Goal: Task Accomplishment & Management: Use online tool/utility

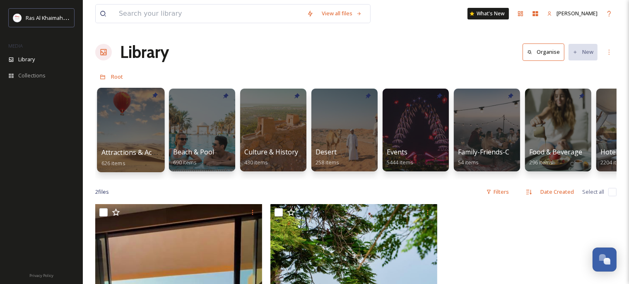
click at [139, 135] on div at bounding box center [130, 130] width 67 height 84
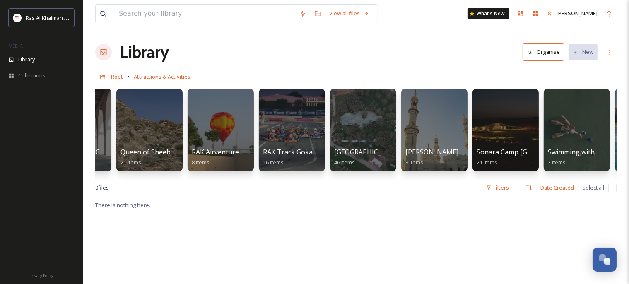
scroll to position [0, 1045]
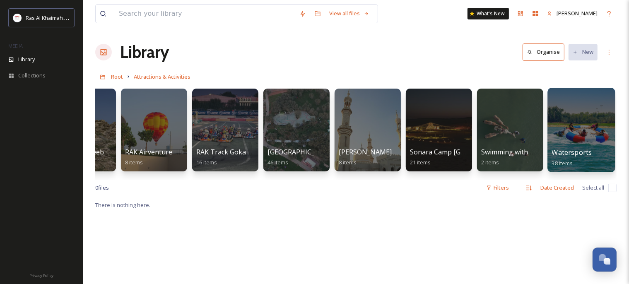
click at [574, 136] on div at bounding box center [580, 130] width 67 height 84
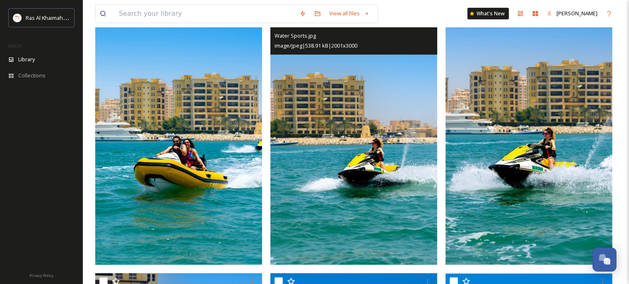
scroll to position [437, 0]
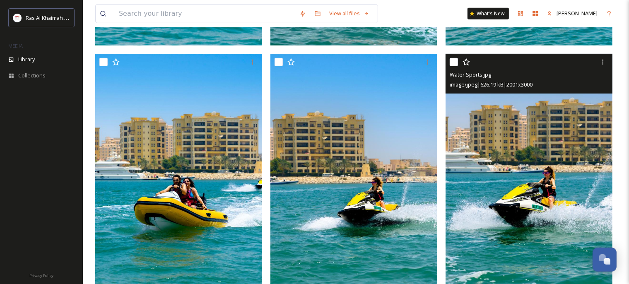
click at [455, 64] on input "checkbox" at bounding box center [453, 62] width 8 height 8
checkbox input "true"
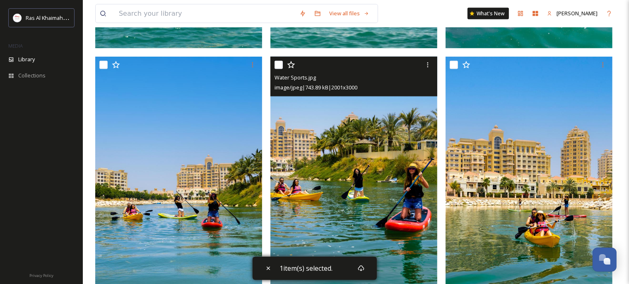
scroll to position [1223, 0]
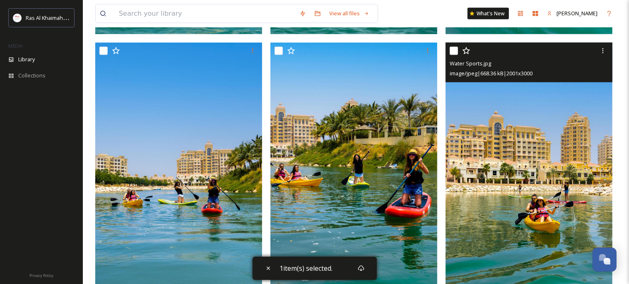
click at [454, 50] on input "checkbox" at bounding box center [453, 51] width 8 height 8
checkbox input "true"
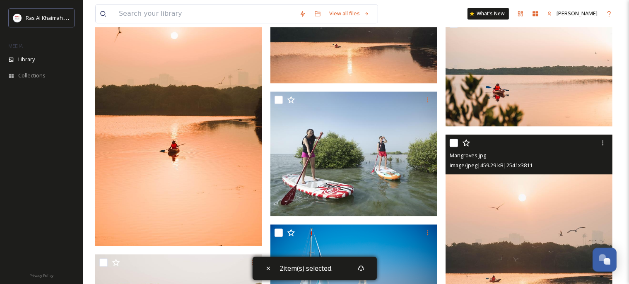
scroll to position [2270, 0]
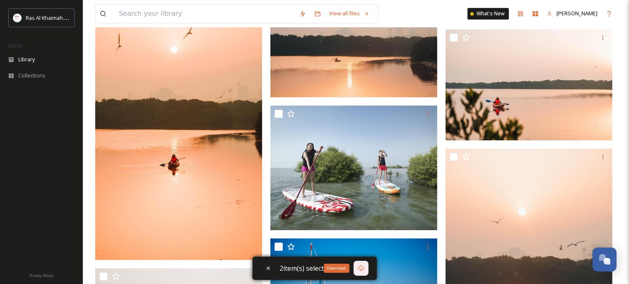
click at [363, 269] on icon at bounding box center [361, 268] width 6 height 6
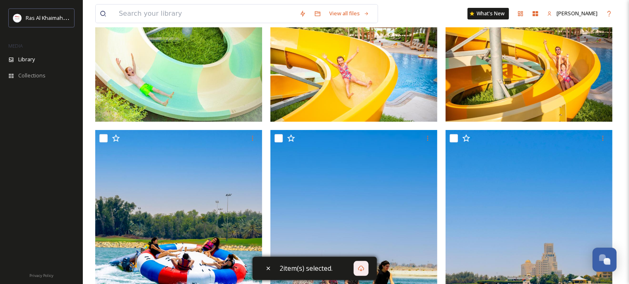
scroll to position [0, 0]
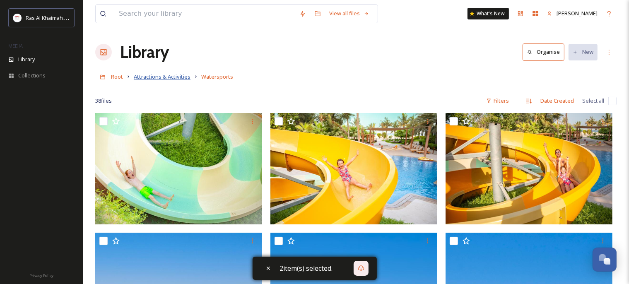
click at [170, 77] on span "Attractions & Activities" at bounding box center [162, 76] width 57 height 7
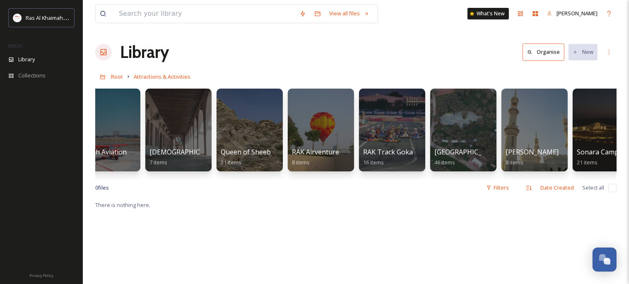
scroll to position [0, 1045]
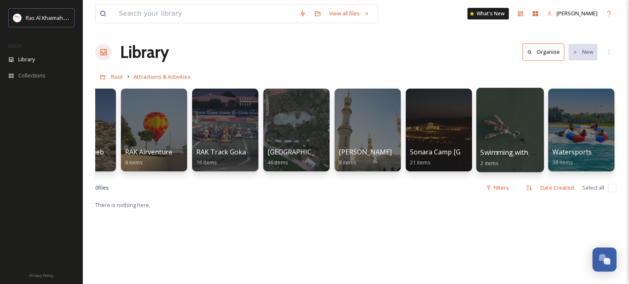
click at [506, 130] on div at bounding box center [509, 130] width 67 height 84
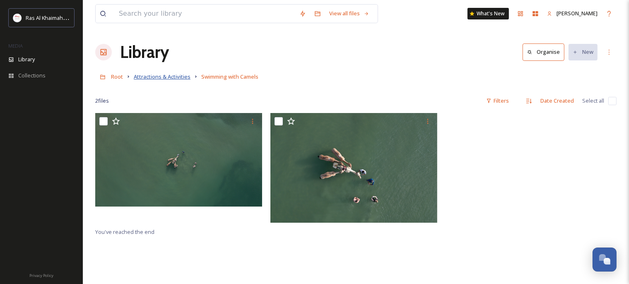
click at [164, 76] on span "Attractions & Activities" at bounding box center [162, 76] width 57 height 7
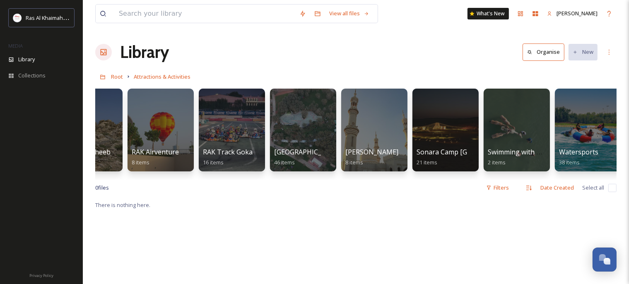
scroll to position [0, 1045]
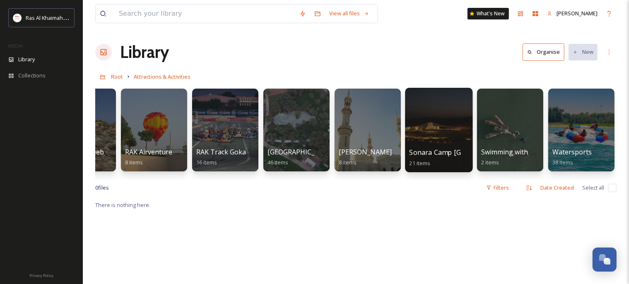
click at [424, 126] on div at bounding box center [438, 130] width 67 height 84
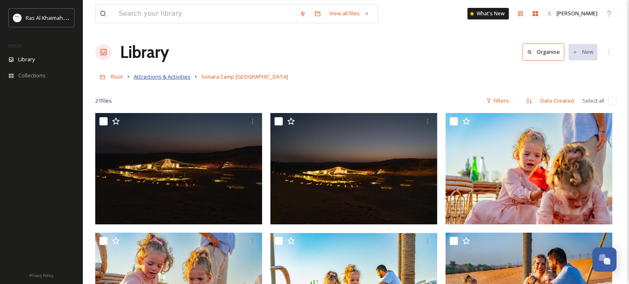
click at [177, 75] on span "Attractions & Activities" at bounding box center [162, 76] width 57 height 7
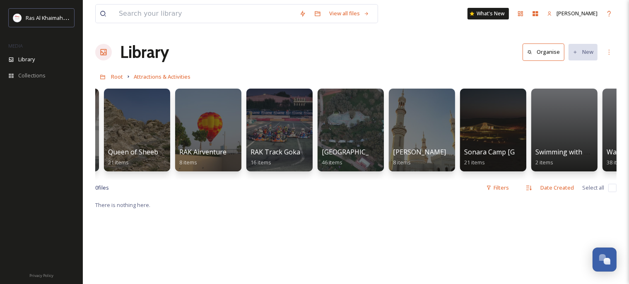
scroll to position [0, 1045]
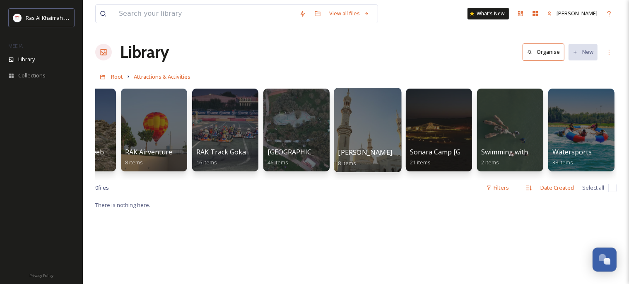
click at [365, 137] on div at bounding box center [367, 130] width 67 height 84
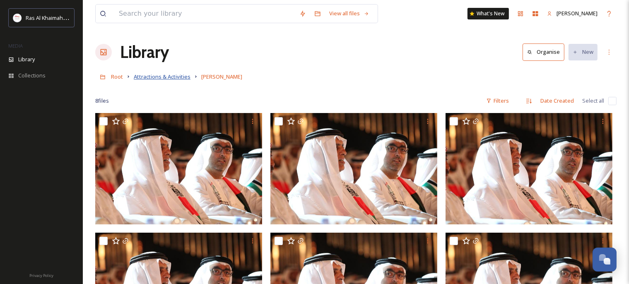
click at [181, 74] on span "Attractions & Activities" at bounding box center [162, 76] width 57 height 7
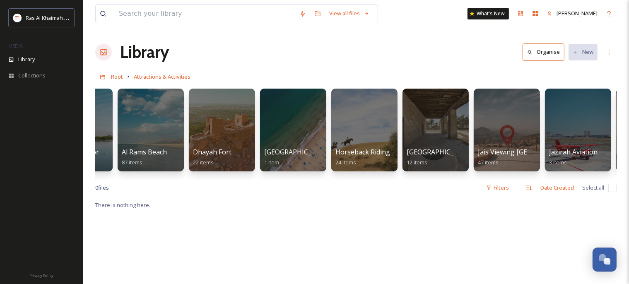
scroll to position [0, 1045]
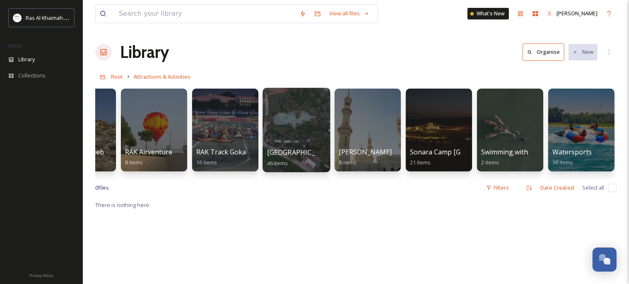
click at [287, 130] on div at bounding box center [295, 130] width 67 height 84
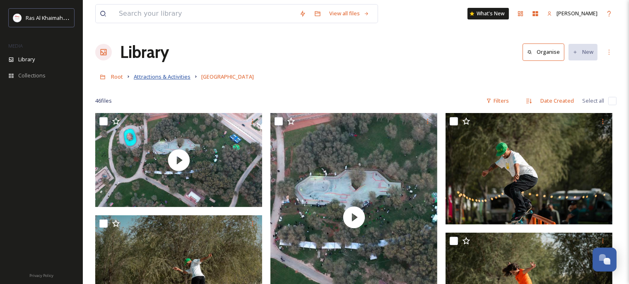
click at [171, 78] on span "Attractions & Activities" at bounding box center [162, 76] width 57 height 7
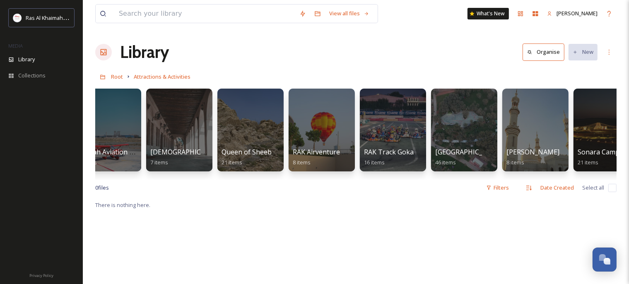
scroll to position [0, 1045]
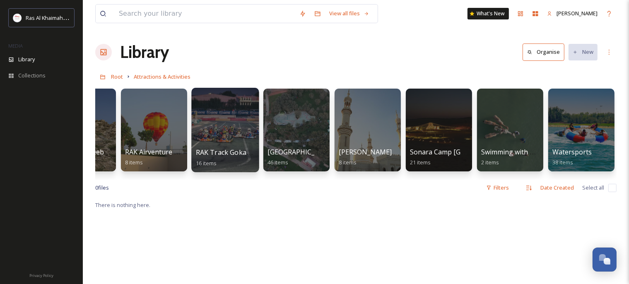
click at [224, 137] on div at bounding box center [224, 130] width 67 height 84
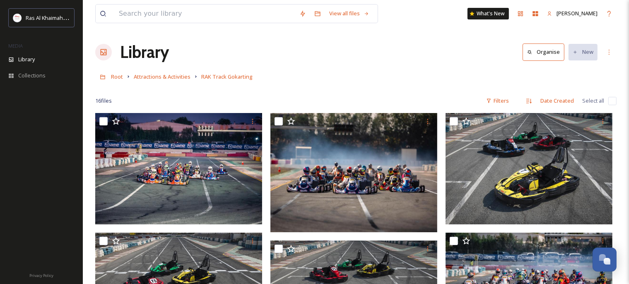
click at [172, 72] on link "Attractions & Activities" at bounding box center [162, 77] width 57 height 10
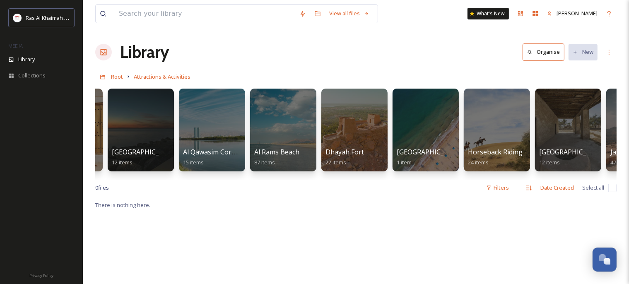
scroll to position [0, 1045]
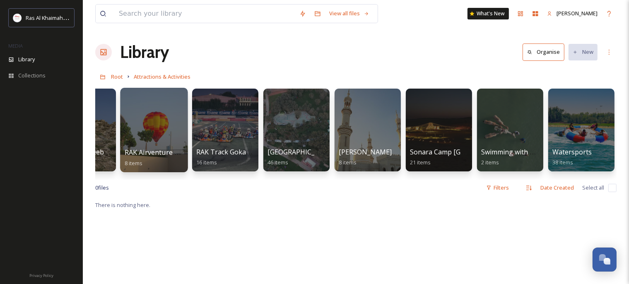
click at [151, 126] on div at bounding box center [153, 130] width 67 height 84
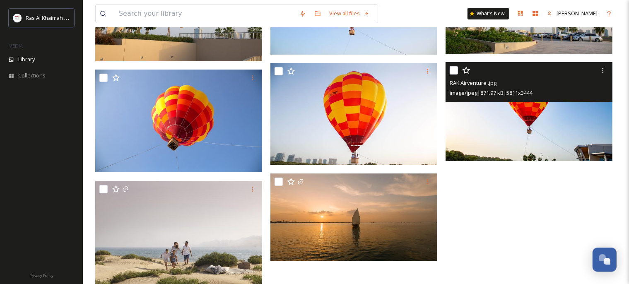
scroll to position [193, 0]
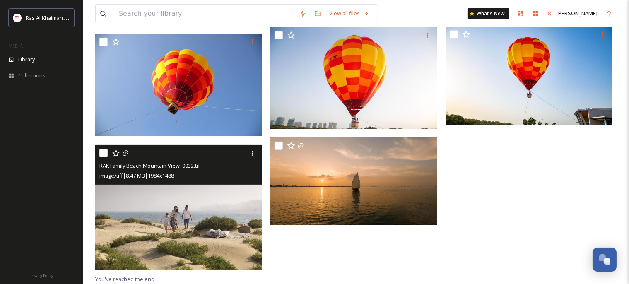
click at [104, 152] on input "checkbox" at bounding box center [103, 153] width 8 height 8
checkbox input "true"
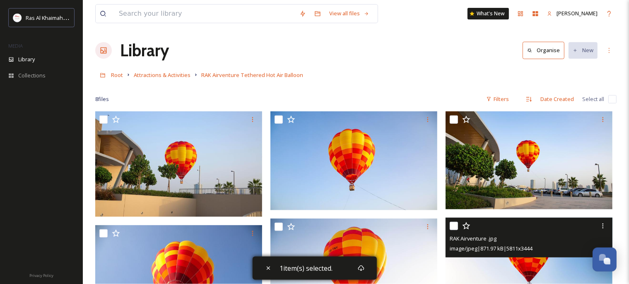
scroll to position [0, 0]
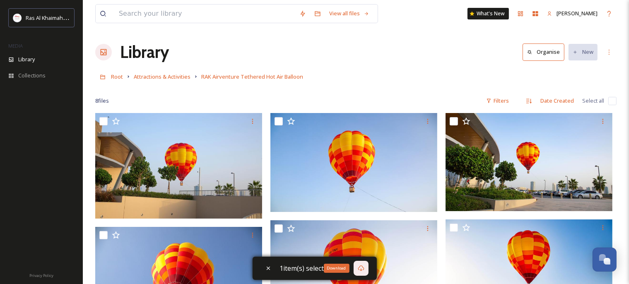
click at [360, 270] on icon at bounding box center [361, 268] width 7 height 7
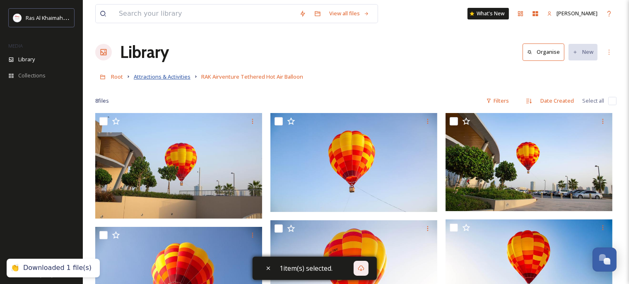
click at [177, 76] on span "Attractions & Activities" at bounding box center [162, 76] width 57 height 7
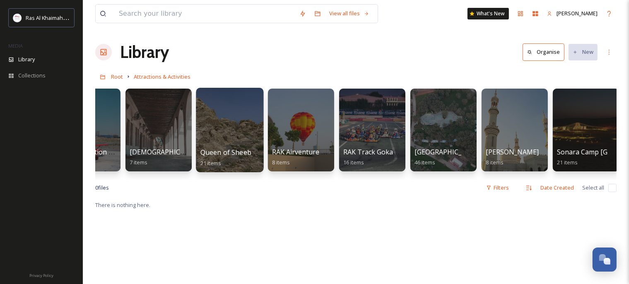
scroll to position [0, 897]
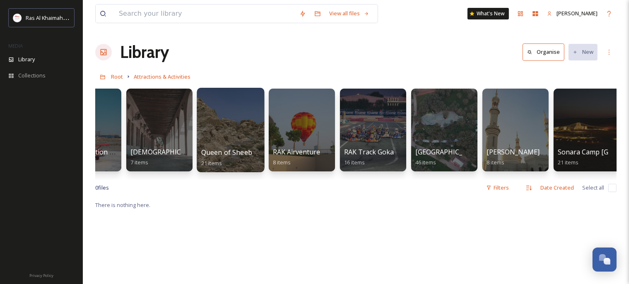
click at [236, 129] on div at bounding box center [230, 130] width 67 height 84
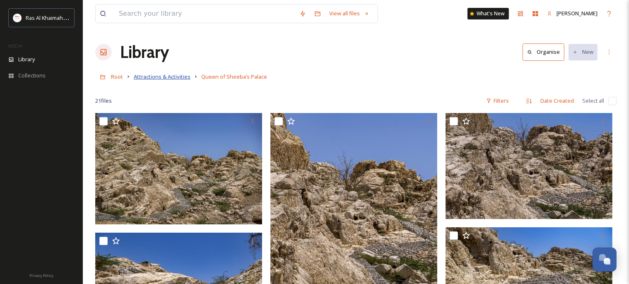
click at [166, 79] on span "Attractions & Activities" at bounding box center [162, 76] width 57 height 7
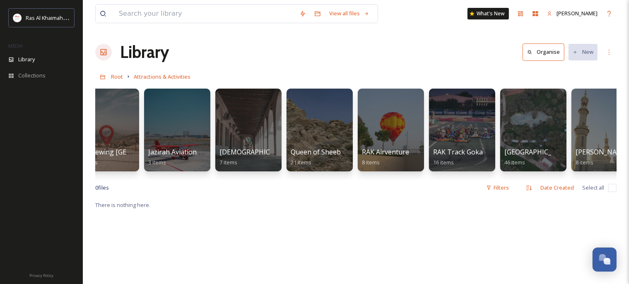
scroll to position [0, 805]
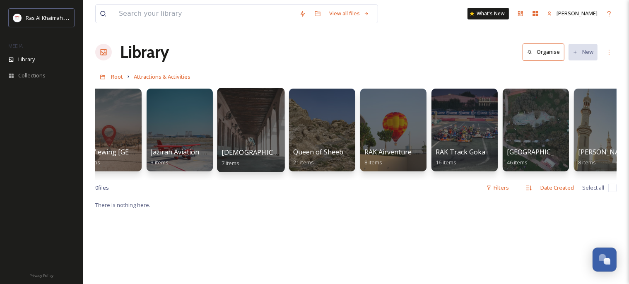
click at [265, 128] on div at bounding box center [250, 130] width 67 height 84
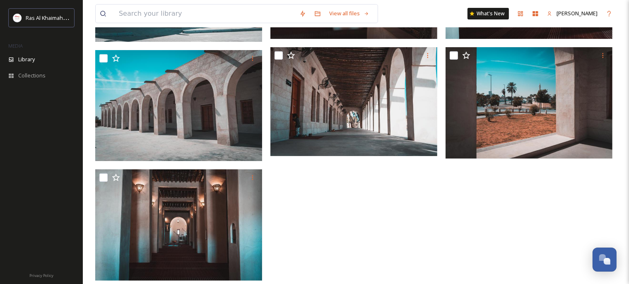
scroll to position [22, 0]
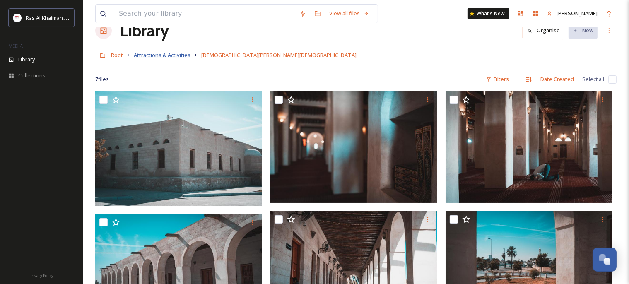
click at [173, 59] on span "Attractions & Activities" at bounding box center [162, 54] width 57 height 7
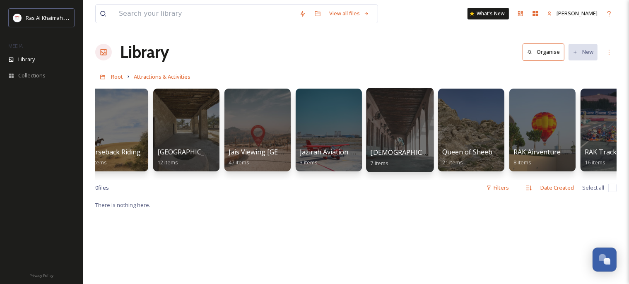
scroll to position [0, 656]
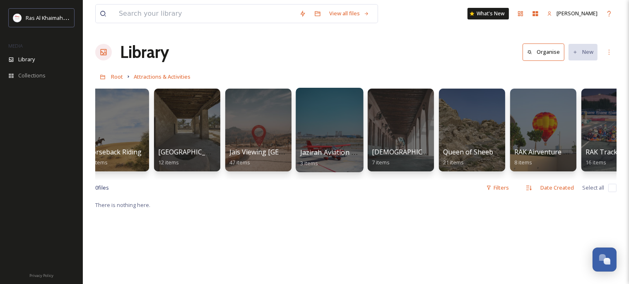
click at [333, 130] on div at bounding box center [329, 130] width 67 height 84
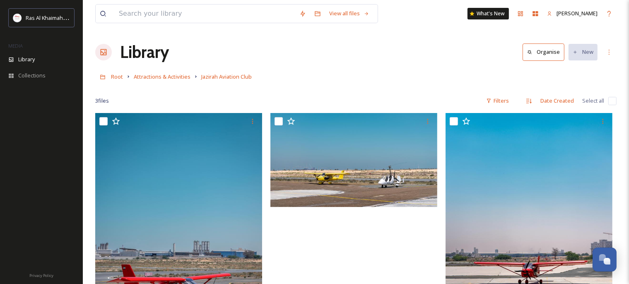
click at [176, 74] on link "Attractions & Activities" at bounding box center [162, 77] width 57 height 10
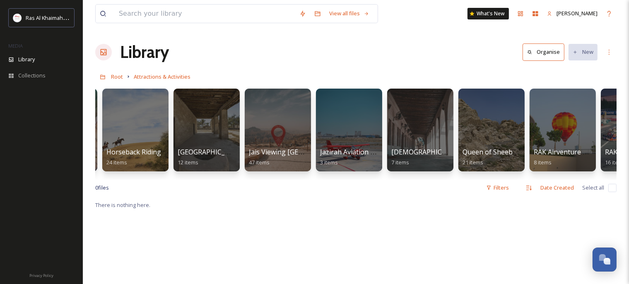
scroll to position [0, 634]
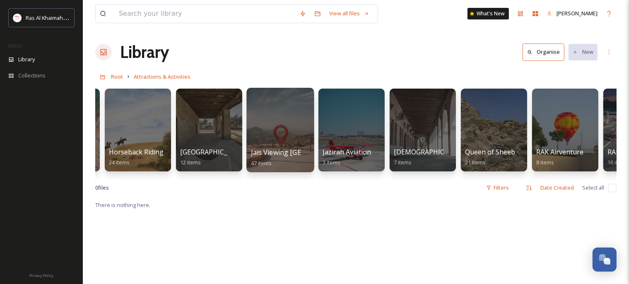
click at [287, 119] on div at bounding box center [279, 130] width 67 height 84
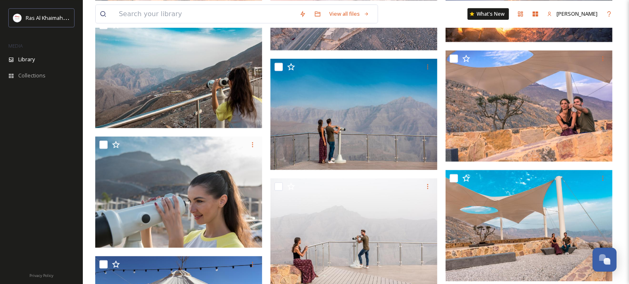
scroll to position [1093, 0]
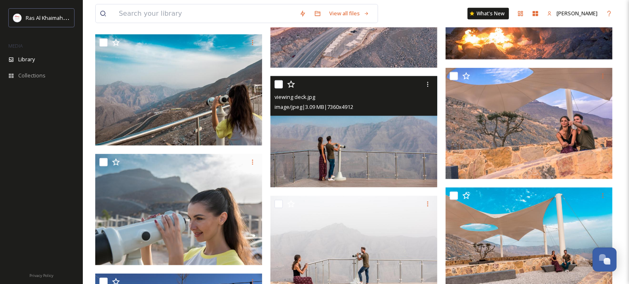
click at [276, 84] on input "checkbox" at bounding box center [278, 84] width 8 height 8
checkbox input "true"
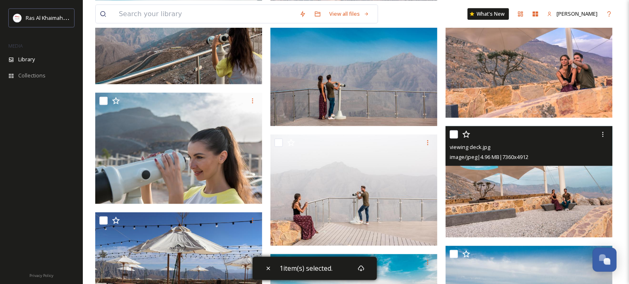
scroll to position [1149, 0]
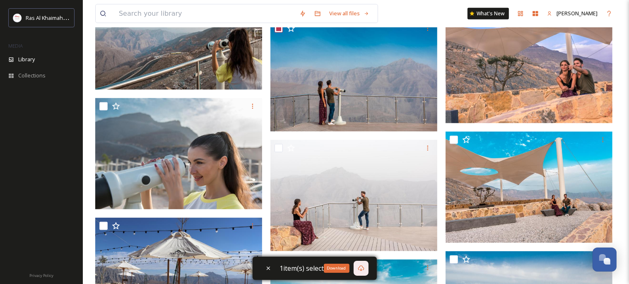
click at [362, 267] on icon at bounding box center [361, 268] width 7 height 7
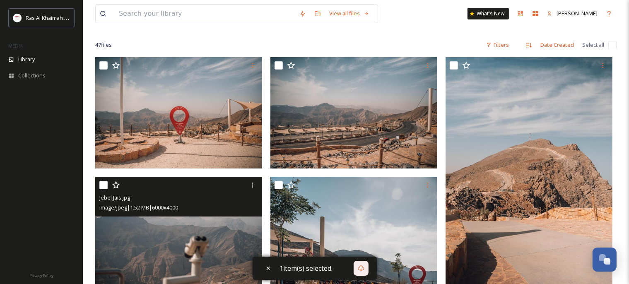
scroll to position [0, 0]
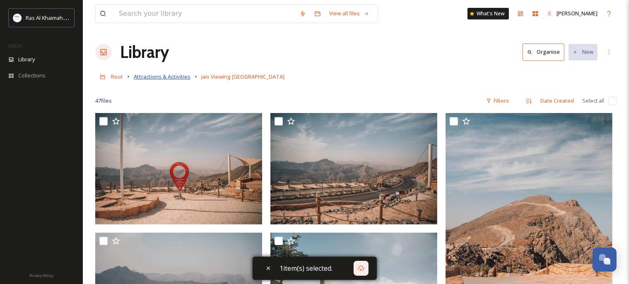
click at [184, 79] on span "Attractions & Activities" at bounding box center [162, 76] width 57 height 7
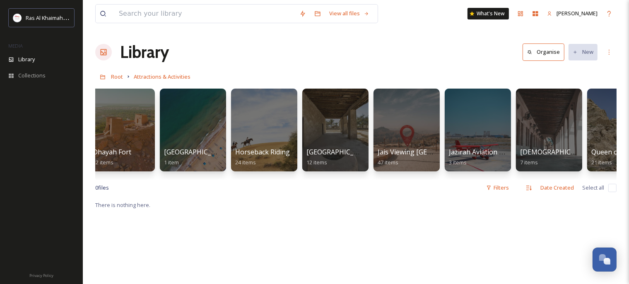
scroll to position [0, 507]
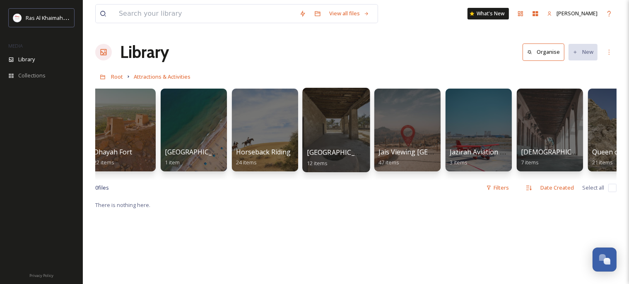
click at [344, 122] on div at bounding box center [335, 130] width 67 height 84
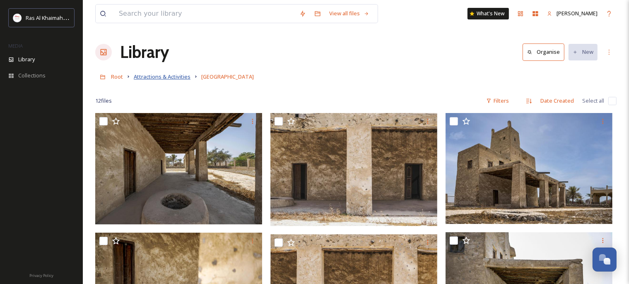
click at [180, 79] on span "Attractions & Activities" at bounding box center [162, 76] width 57 height 7
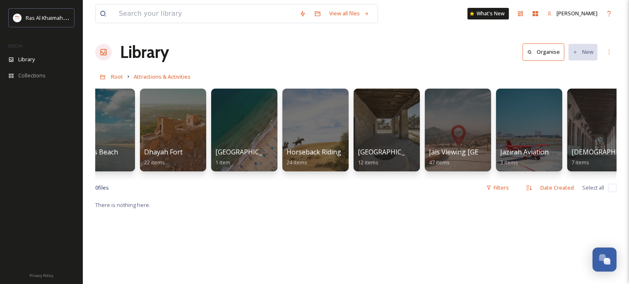
scroll to position [0, 455]
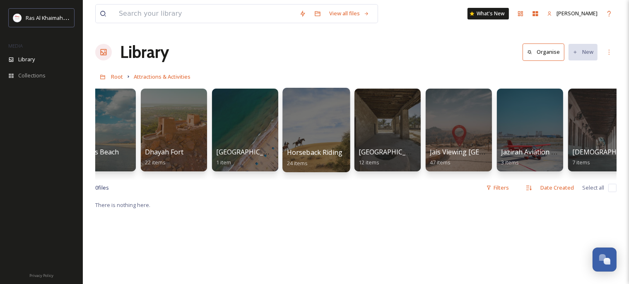
click at [305, 119] on div at bounding box center [315, 130] width 67 height 84
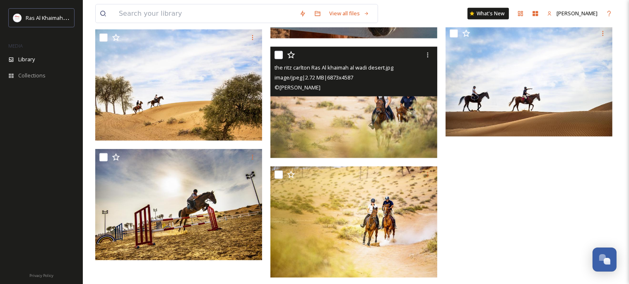
scroll to position [930, 0]
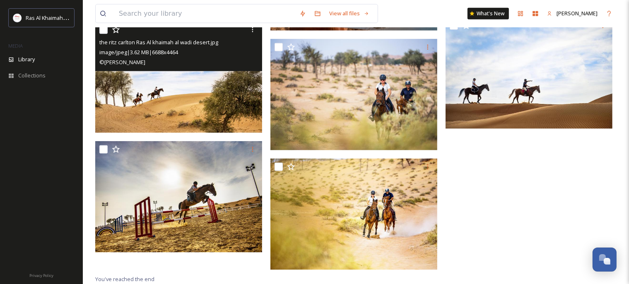
click at [103, 31] on input "checkbox" at bounding box center [103, 30] width 8 height 8
checkbox input "true"
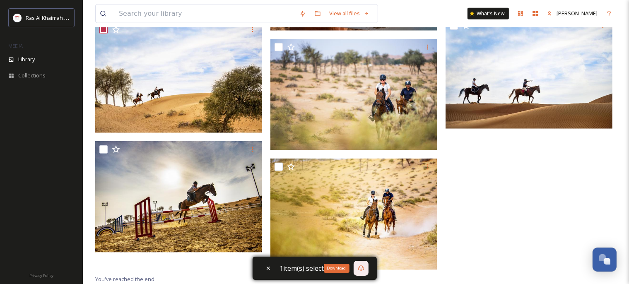
click at [362, 267] on icon at bounding box center [361, 268] width 7 height 7
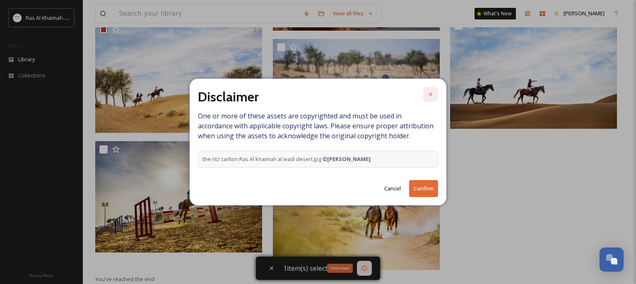
click at [431, 91] on div at bounding box center [430, 94] width 15 height 15
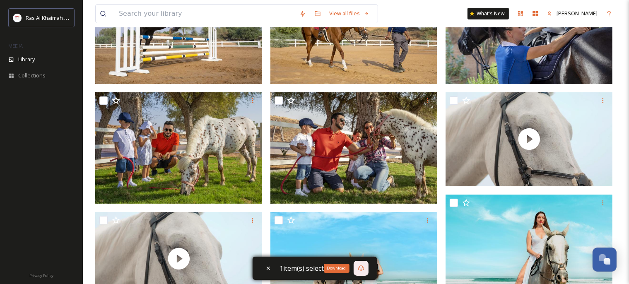
scroll to position [0, 0]
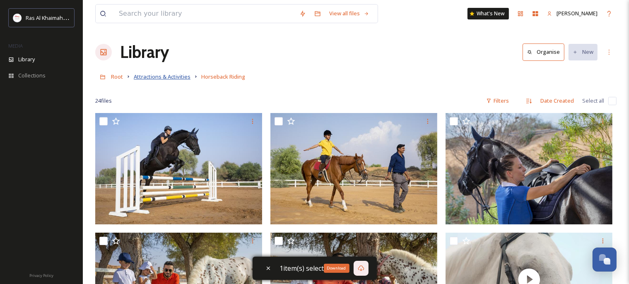
click at [181, 80] on span "Attractions & Activities" at bounding box center [162, 76] width 57 height 7
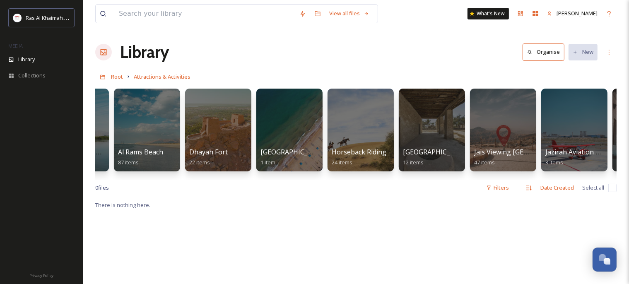
scroll to position [0, 407]
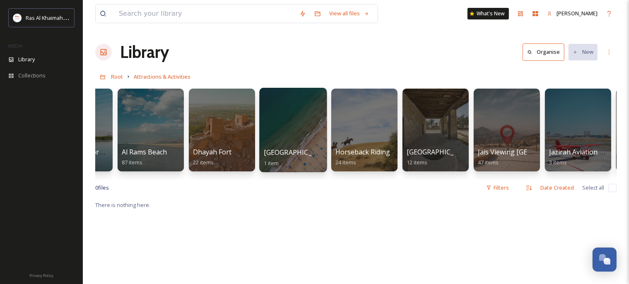
click at [290, 130] on div at bounding box center [292, 130] width 67 height 84
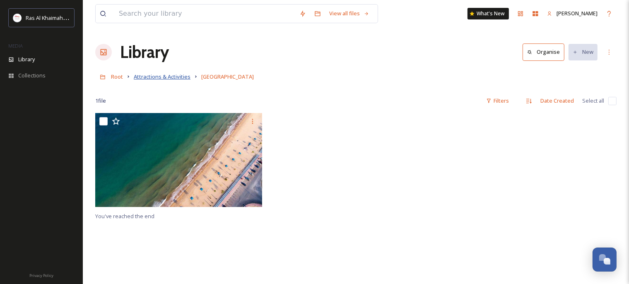
click at [170, 79] on span "Attractions & Activities" at bounding box center [162, 76] width 57 height 7
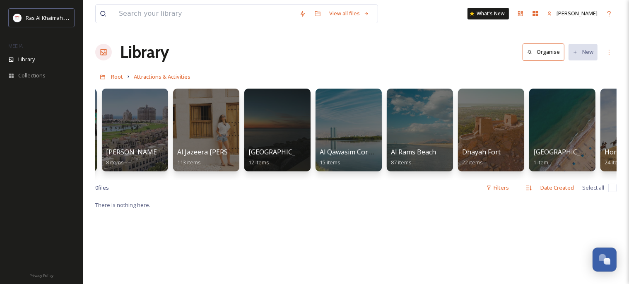
scroll to position [0, 188]
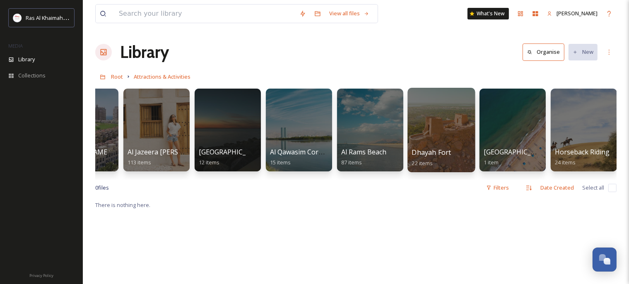
click at [447, 113] on div at bounding box center [440, 130] width 67 height 84
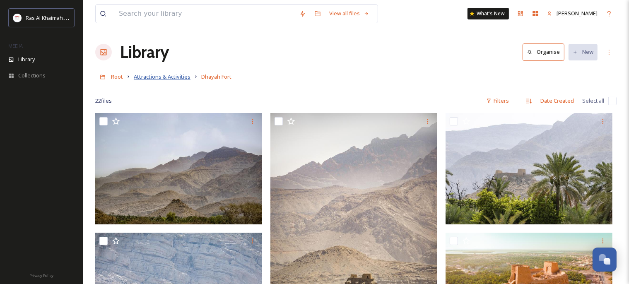
click at [170, 79] on span "Attractions & Activities" at bounding box center [162, 76] width 57 height 7
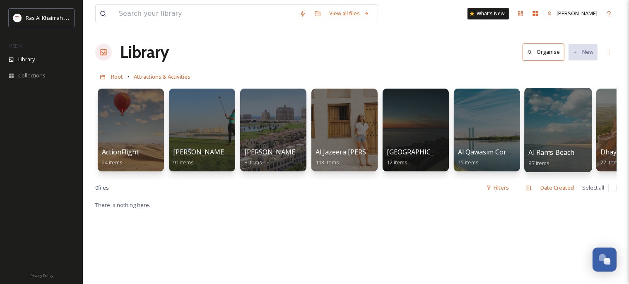
click at [560, 142] on div at bounding box center [557, 130] width 67 height 84
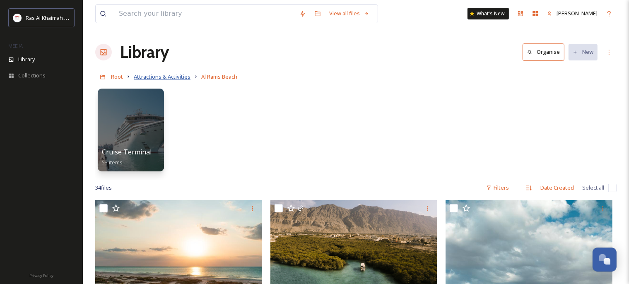
click at [175, 80] on span "Attractions & Activities" at bounding box center [162, 76] width 57 height 7
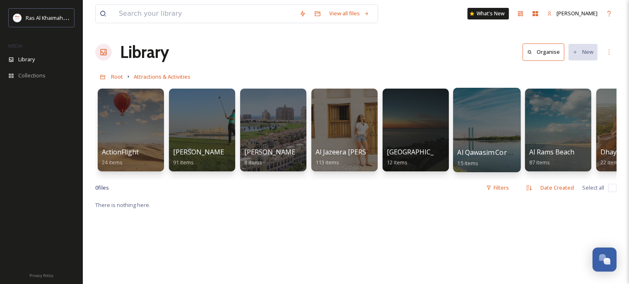
click at [483, 137] on div at bounding box center [486, 130] width 67 height 84
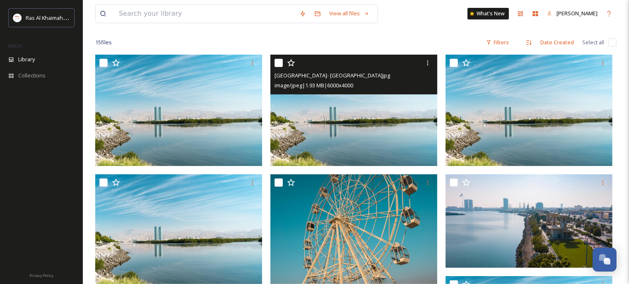
scroll to position [87, 0]
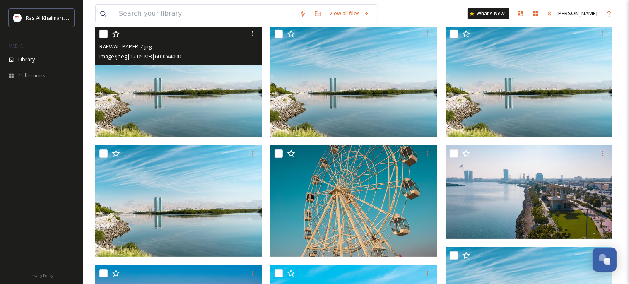
click at [101, 33] on input "checkbox" at bounding box center [103, 34] width 8 height 8
checkbox input "true"
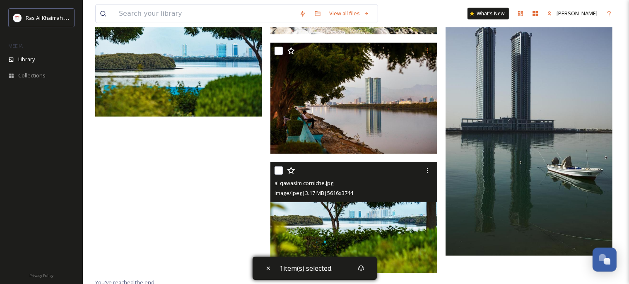
scroll to position [571, 0]
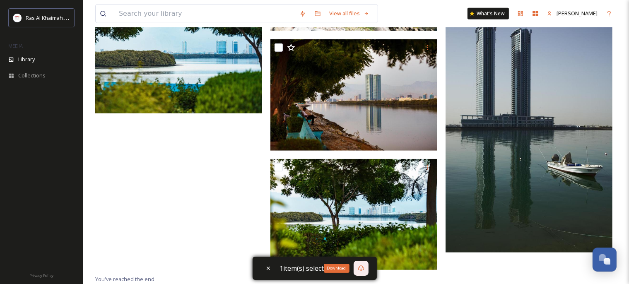
click at [360, 266] on icon at bounding box center [361, 268] width 6 height 6
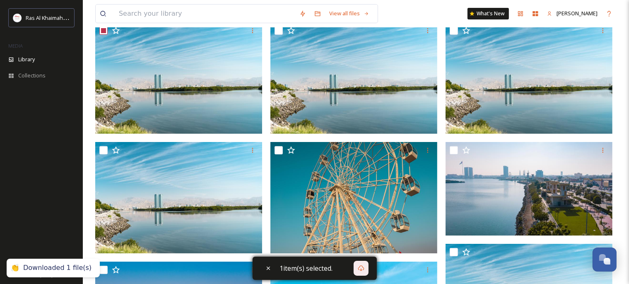
scroll to position [0, 0]
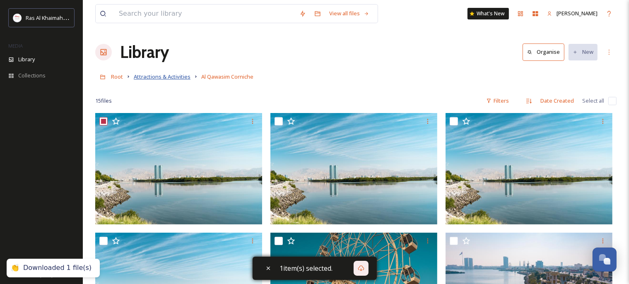
click at [185, 78] on span "Attractions & Activities" at bounding box center [162, 76] width 57 height 7
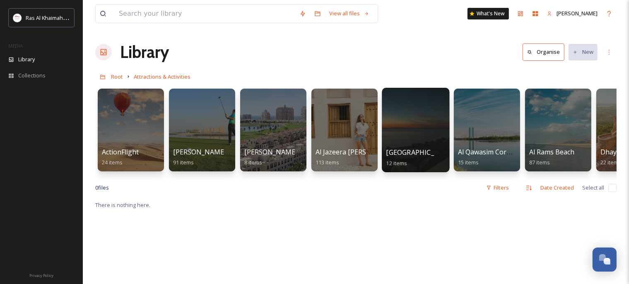
click at [404, 123] on div at bounding box center [415, 130] width 67 height 84
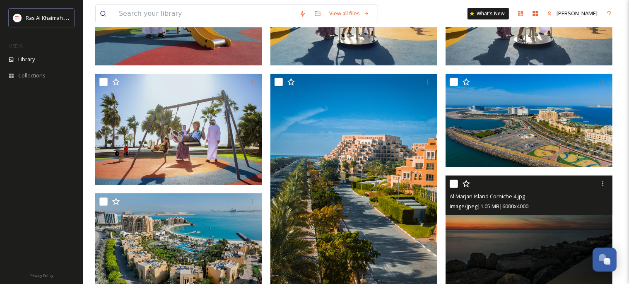
scroll to position [175, 0]
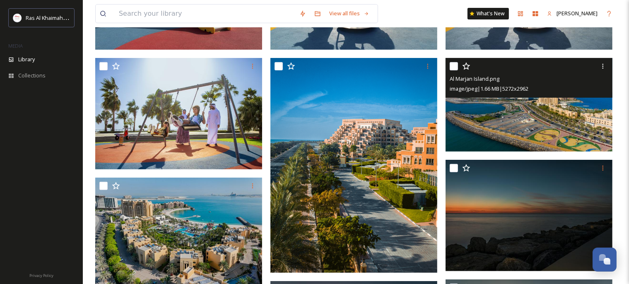
click at [454, 66] on input "checkbox" at bounding box center [453, 66] width 8 height 8
checkbox input "true"
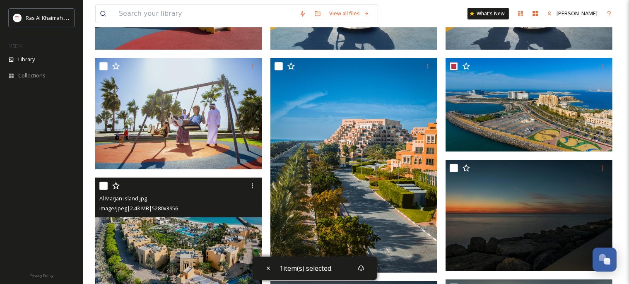
click at [101, 185] on input "checkbox" at bounding box center [103, 186] width 8 height 8
checkbox input "true"
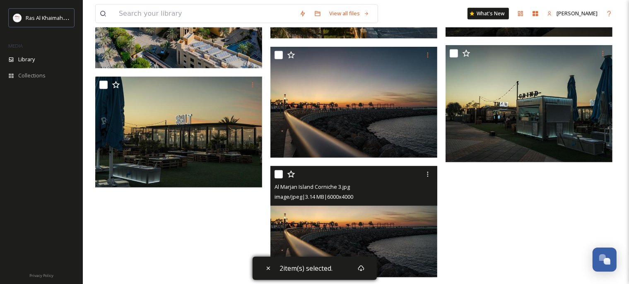
scroll to position [416, 0]
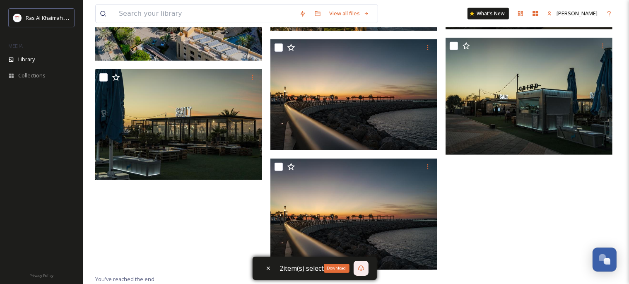
click at [362, 271] on icon at bounding box center [361, 268] width 7 height 7
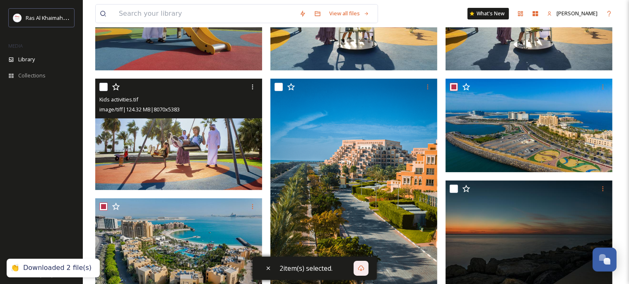
scroll to position [0, 0]
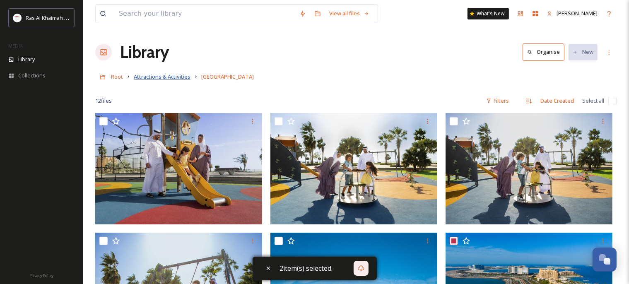
click at [157, 79] on span "Attractions & Activities" at bounding box center [162, 76] width 57 height 7
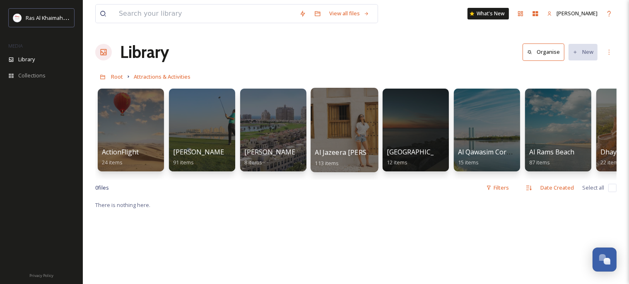
click at [343, 125] on div at bounding box center [343, 130] width 67 height 84
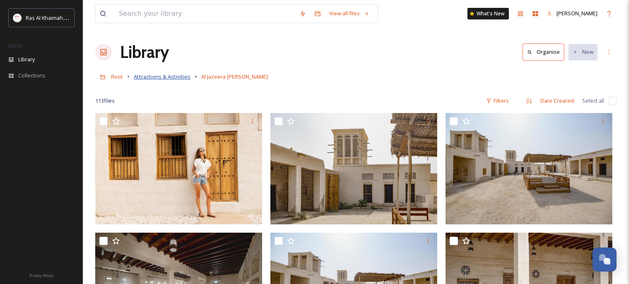
click at [162, 79] on span "Attractions & Activities" at bounding box center [162, 76] width 57 height 7
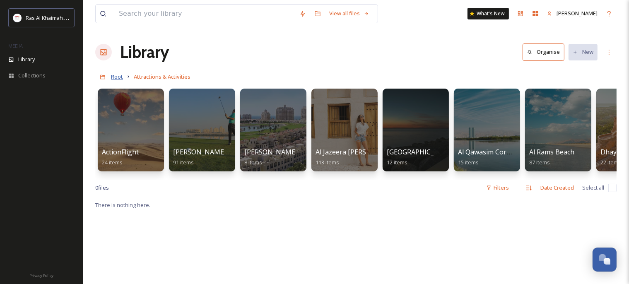
click at [117, 77] on span "Root" at bounding box center [117, 76] width 12 height 7
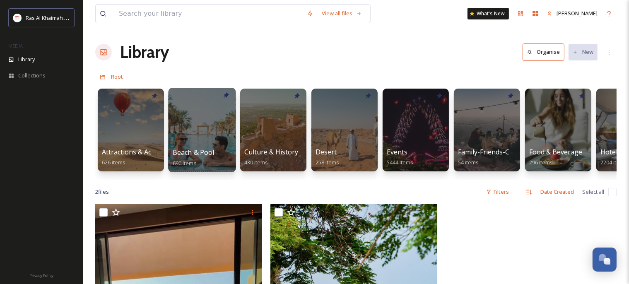
click at [202, 127] on div at bounding box center [201, 130] width 67 height 84
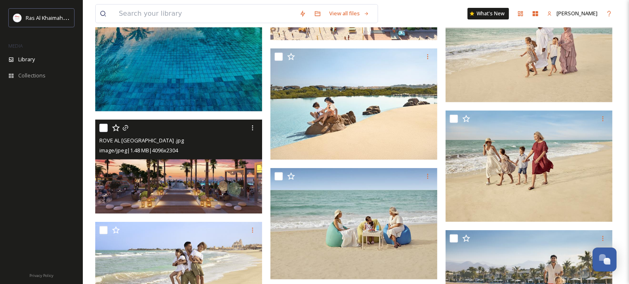
scroll to position [349, 0]
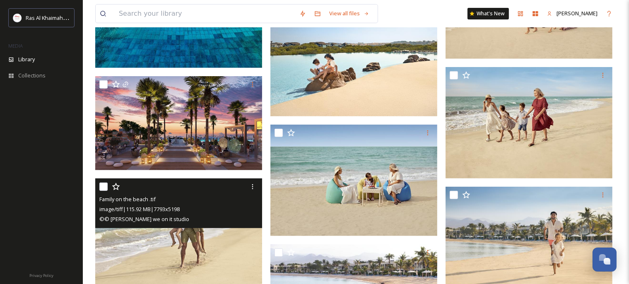
click at [104, 185] on input "checkbox" at bounding box center [103, 187] width 8 height 8
checkbox input "true"
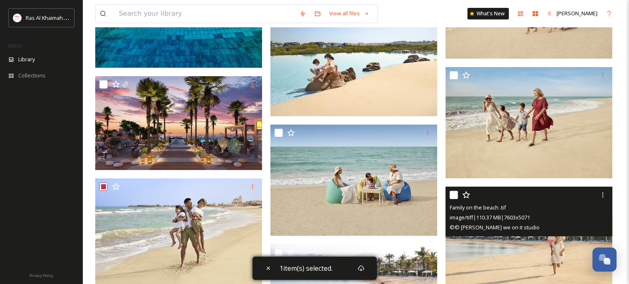
click at [456, 193] on input "checkbox" at bounding box center [453, 195] width 8 height 8
checkbox input "true"
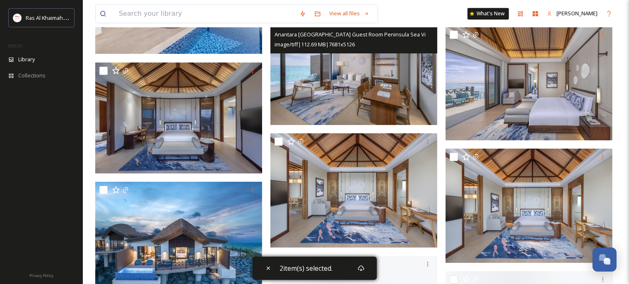
scroll to position [2622, 0]
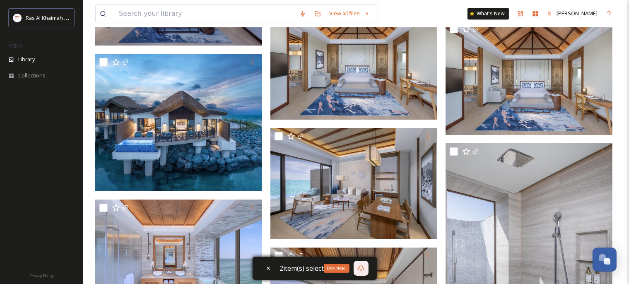
click at [359, 269] on icon at bounding box center [361, 268] width 7 height 7
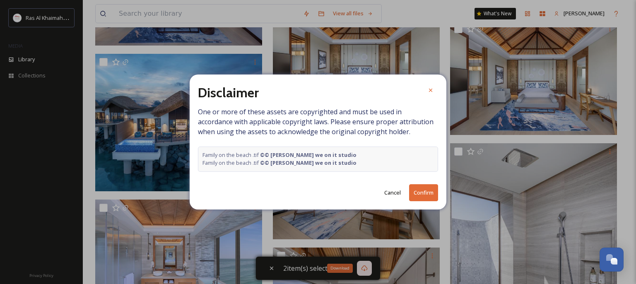
click at [418, 190] on button "Confirm" at bounding box center [423, 192] width 29 height 17
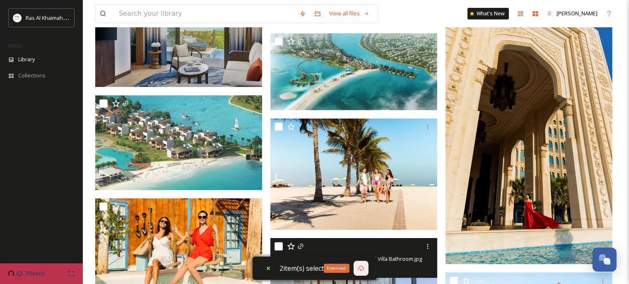
scroll to position [3409, 0]
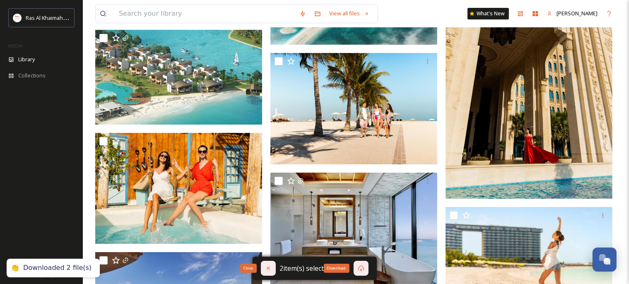
click at [269, 269] on icon at bounding box center [267, 268] width 3 height 3
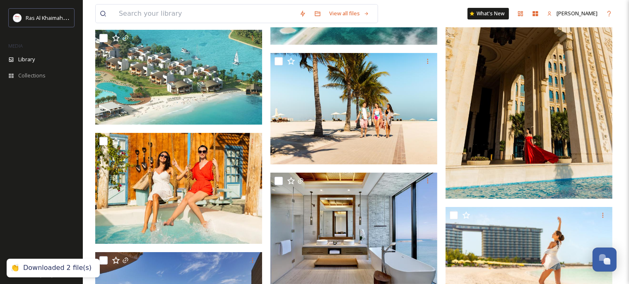
checkbox input "false"
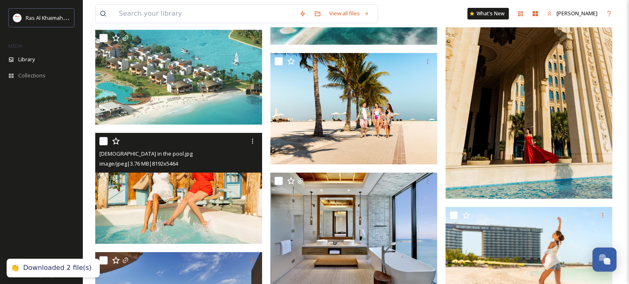
click at [105, 140] on input "checkbox" at bounding box center [103, 141] width 8 height 8
checkbox input "true"
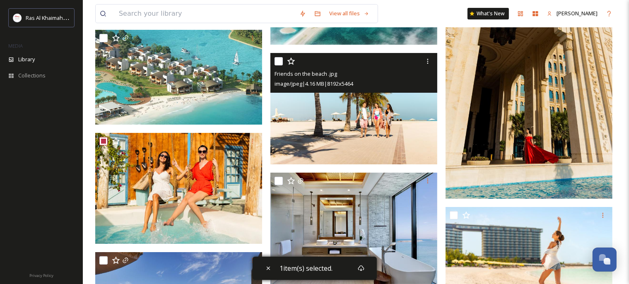
click at [276, 60] on input "checkbox" at bounding box center [278, 61] width 8 height 8
checkbox input "true"
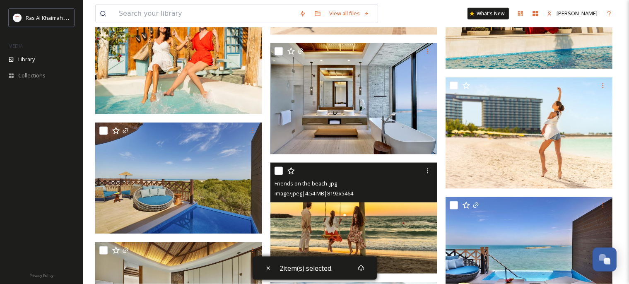
scroll to position [3584, 0]
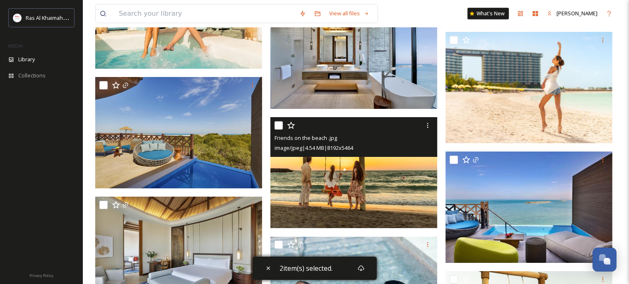
click at [277, 126] on input "checkbox" at bounding box center [278, 125] width 8 height 8
checkbox input "true"
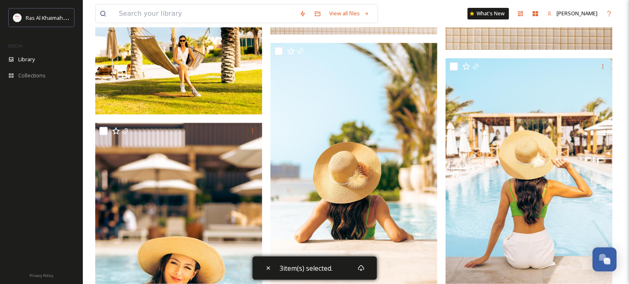
scroll to position [6599, 0]
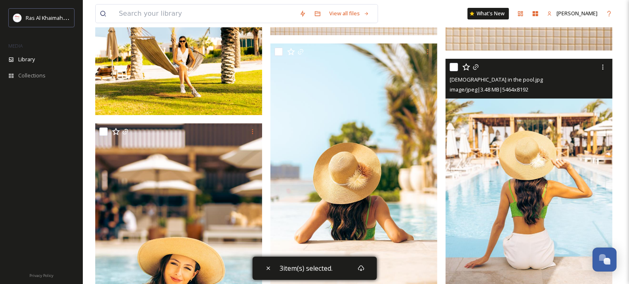
click at [454, 70] on input "checkbox" at bounding box center [453, 67] width 8 height 8
checkbox input "true"
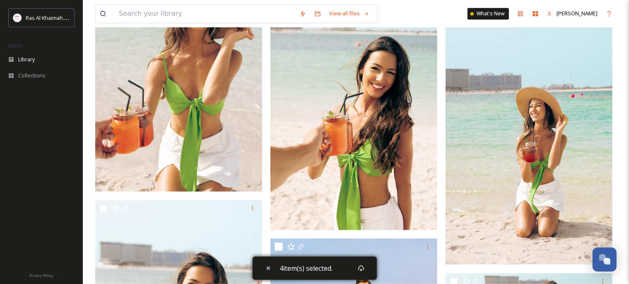
scroll to position [8697, 0]
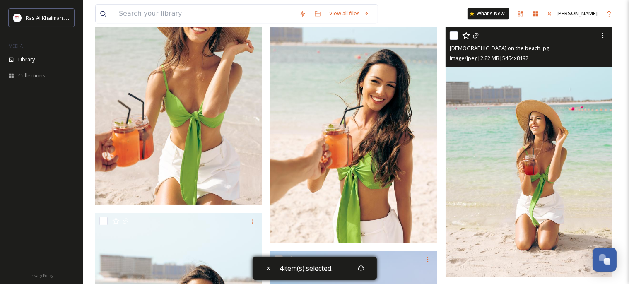
click at [454, 37] on input "checkbox" at bounding box center [453, 35] width 8 height 8
checkbox input "true"
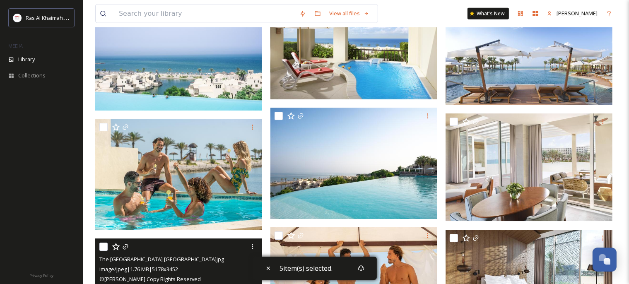
scroll to position [13724, 0]
